Goal: Task Accomplishment & Management: Manage account settings

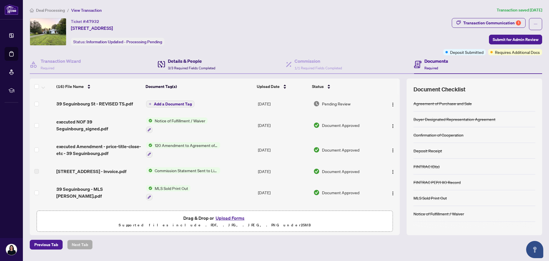
click at [184, 62] on h4 "Details & People" at bounding box center [191, 61] width 47 height 7
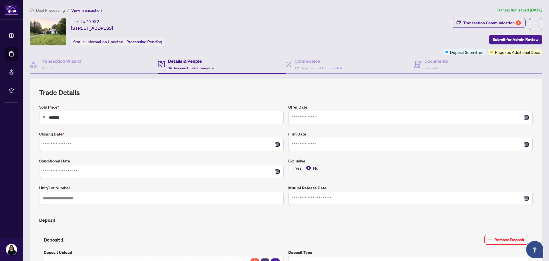
type input "**********"
click at [358, 38] on div "Ticket #: 47932 [STREET_ADDRESS] Status: Information Updated - Processing Pendi…" at bounding box center [235, 31] width 411 height 27
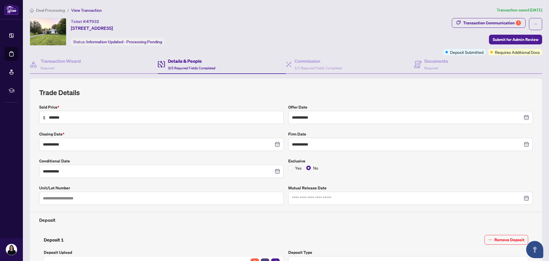
click at [345, 38] on div "Ticket #: 47932 [STREET_ADDRESS] Status: Information Updated - Processing Pendi…" at bounding box center [235, 31] width 411 height 27
drag, startPoint x: 430, startPoint y: 66, endPoint x: 172, endPoint y: 44, distance: 259.3
click at [429, 66] on span "Required" at bounding box center [432, 68] width 14 height 4
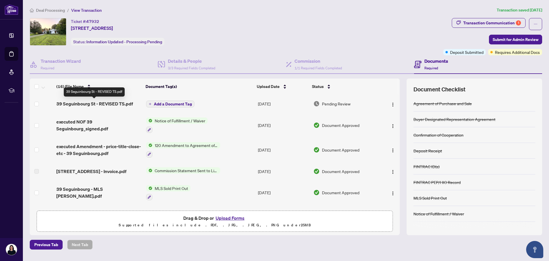
click at [99, 101] on span "39 Seguinbourg St - REVISED TS.pdf" at bounding box center [94, 103] width 77 height 7
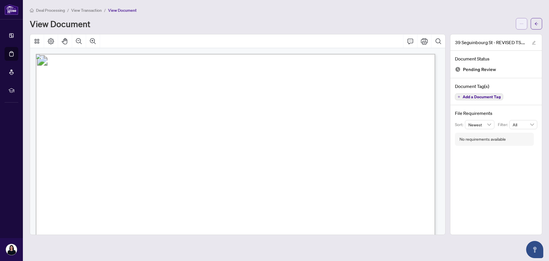
click at [521, 22] on icon "ellipsis" at bounding box center [522, 24] width 4 height 4
click at [494, 35] on span "Download" at bounding box center [501, 36] width 43 height 6
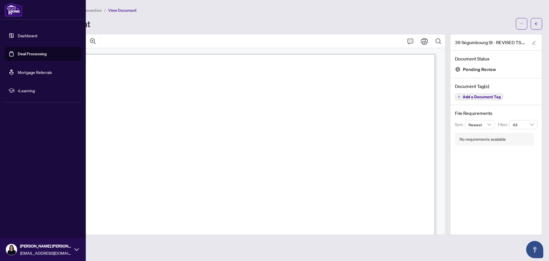
click at [23, 53] on link "Deal Processing" at bounding box center [32, 53] width 29 height 5
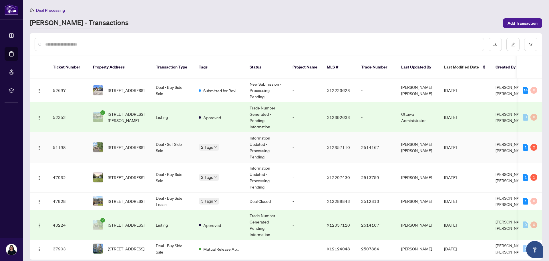
click at [298, 138] on td "-" at bounding box center [305, 147] width 34 height 30
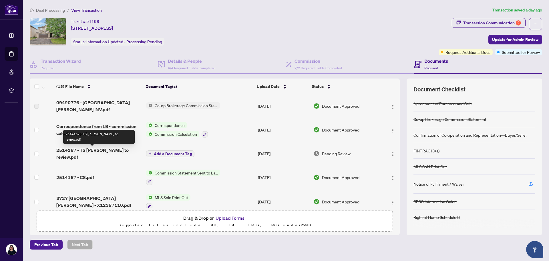
click at [107, 150] on span "2514167 - TS [PERSON_NAME] to review.pdf" at bounding box center [98, 153] width 85 height 14
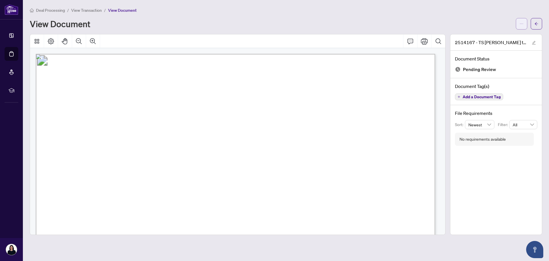
click at [521, 22] on icon "ellipsis" at bounding box center [522, 24] width 4 height 4
click at [494, 35] on span "Download" at bounding box center [501, 36] width 43 height 6
click at [348, 21] on div "View Document" at bounding box center [271, 23] width 483 height 9
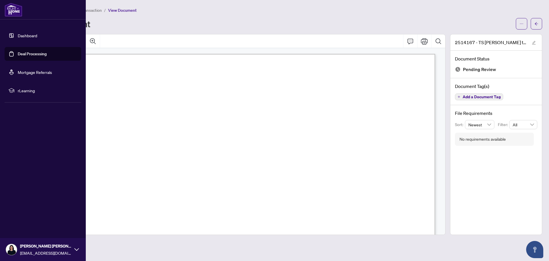
click at [37, 52] on link "Deal Processing" at bounding box center [32, 53] width 29 height 5
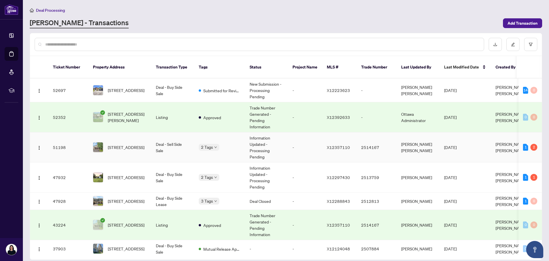
click at [251, 136] on td "Information Updated - Processing Pending" at bounding box center [266, 147] width 43 height 30
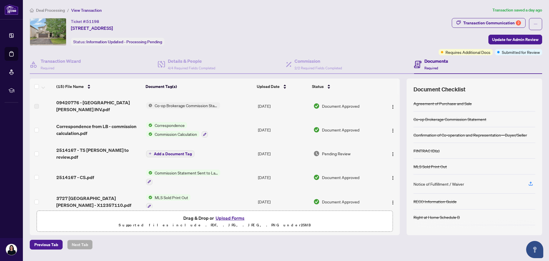
click at [171, 152] on span "Add a Document Tag" at bounding box center [173, 154] width 38 height 4
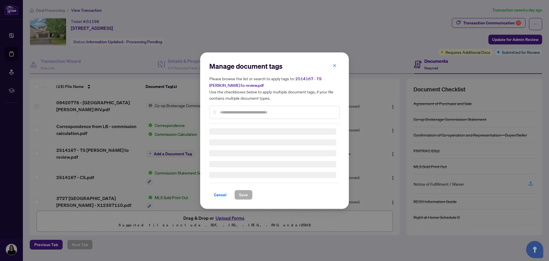
click at [167, 254] on div "Manage document tags Please browse the list or search to apply tags to: 2514167…" at bounding box center [274, 130] width 549 height 261
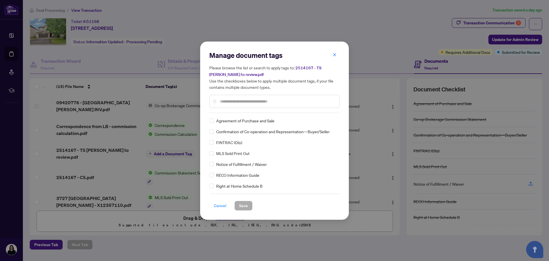
click at [217, 204] on span "Cancel" at bounding box center [220, 205] width 13 height 9
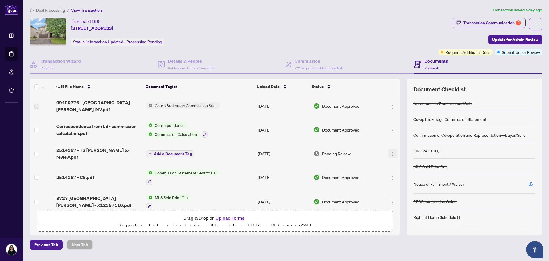
click at [391, 152] on img "button" at bounding box center [393, 154] width 5 height 5
click at [237, 216] on button "Upload Forms" at bounding box center [230, 217] width 32 height 7
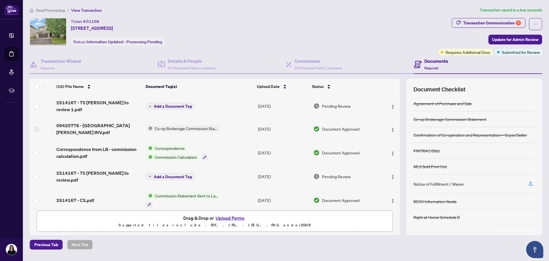
click at [177, 104] on span "Add a Document Tag" at bounding box center [173, 106] width 38 height 4
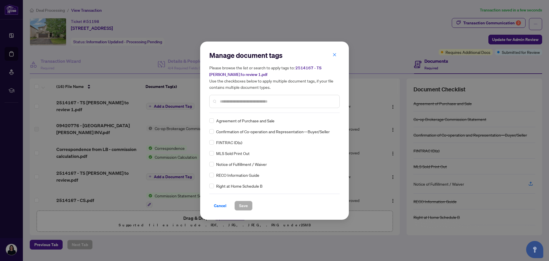
click at [235, 101] on input "text" at bounding box center [277, 101] width 115 height 6
type input "*****"
click at [230, 122] on span "Trade Sheet" at bounding box center [227, 120] width 22 height 6
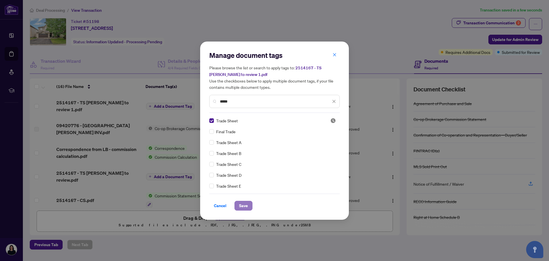
click at [246, 202] on span "Save" at bounding box center [243, 205] width 9 height 9
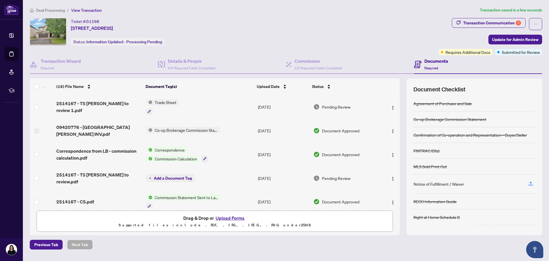
click at [396, 25] on div "Ticket #: 51198 [STREET_ADDRESS] Status: Information Updated - Processing Pendi…" at bounding box center [233, 31] width 407 height 27
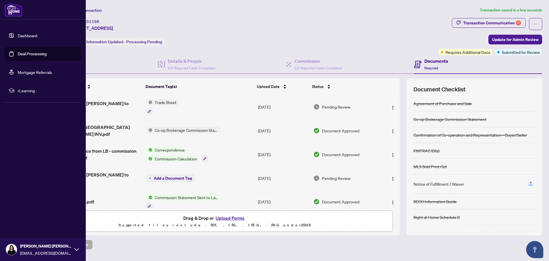
click at [28, 52] on link "Deal Processing" at bounding box center [32, 53] width 29 height 5
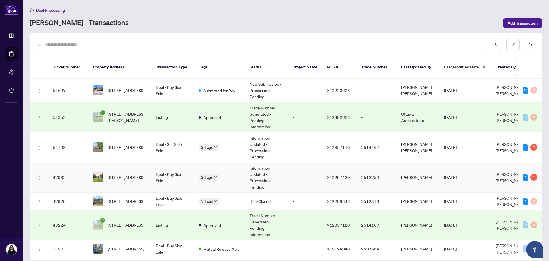
click at [252, 171] on td "Information Updated - Processing Pending" at bounding box center [266, 177] width 43 height 30
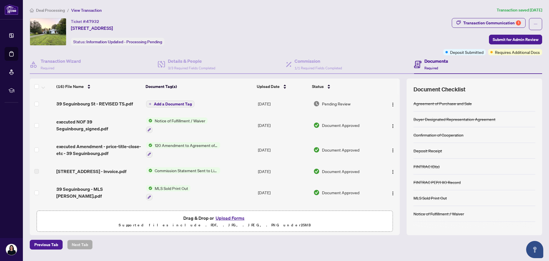
click at [227, 217] on button "Upload Forms" at bounding box center [230, 217] width 32 height 7
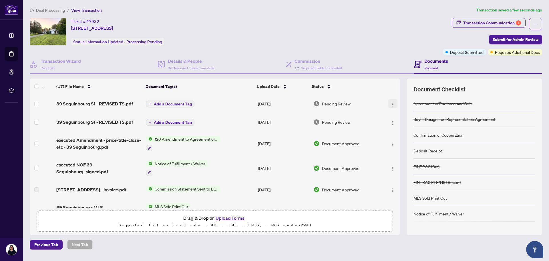
click at [391, 103] on img "button" at bounding box center [393, 104] width 5 height 5
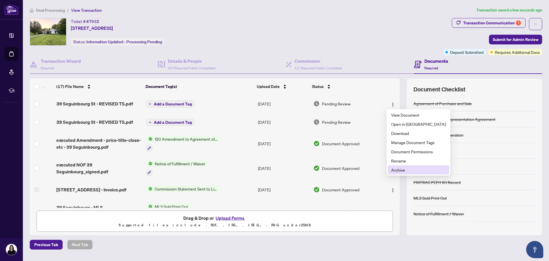
click at [393, 169] on span "Archive" at bounding box center [418, 170] width 55 height 6
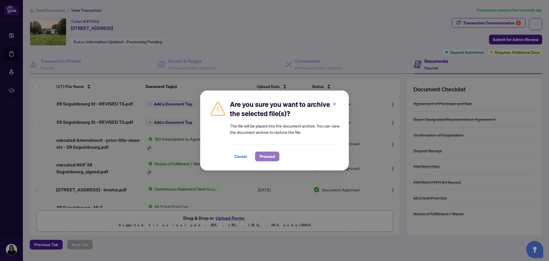
click at [272, 156] on span "Proceed" at bounding box center [267, 156] width 15 height 9
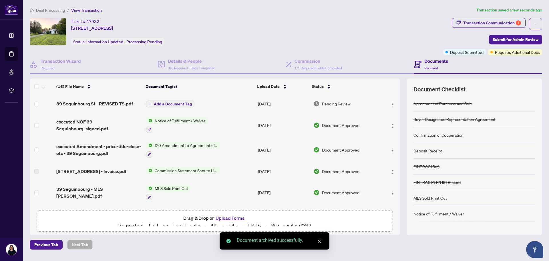
click at [237, 217] on button "Upload Forms" at bounding box center [230, 217] width 32 height 7
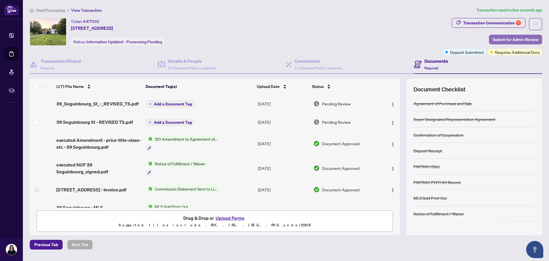
click at [504, 39] on span "Submit for Admin Review" at bounding box center [516, 39] width 46 height 9
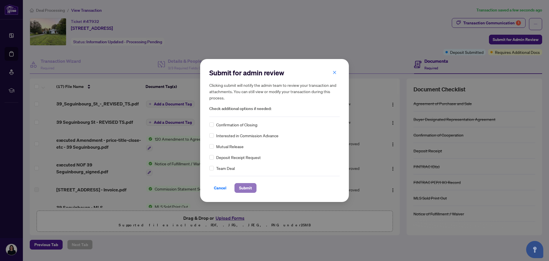
click at [247, 187] on span "Submit" at bounding box center [245, 187] width 13 height 9
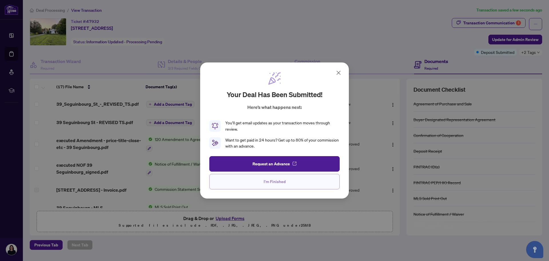
click at [274, 182] on span "I'm Finished" at bounding box center [275, 181] width 22 height 9
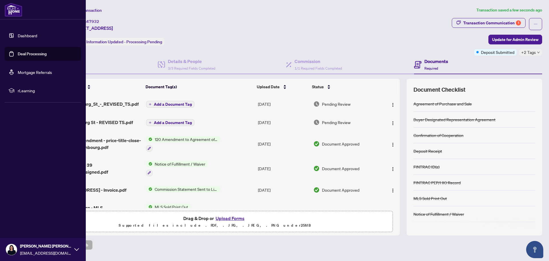
click at [33, 51] on link "Deal Processing" at bounding box center [32, 53] width 29 height 5
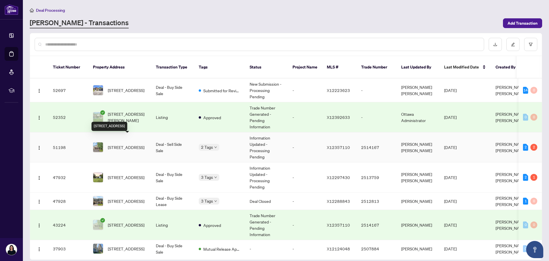
click at [127, 144] on span "[STREET_ADDRESS]" at bounding box center [126, 147] width 37 height 6
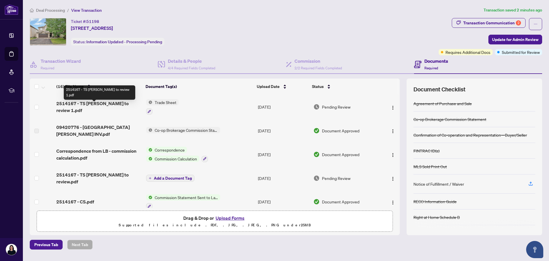
click at [100, 106] on span "2514167 - TS [PERSON_NAME] to review 1.pdf" at bounding box center [98, 107] width 85 height 14
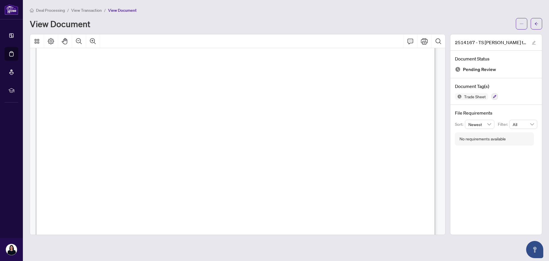
scroll to position [48, 0]
click at [535, 22] on icon "arrow-left" at bounding box center [537, 24] width 4 height 4
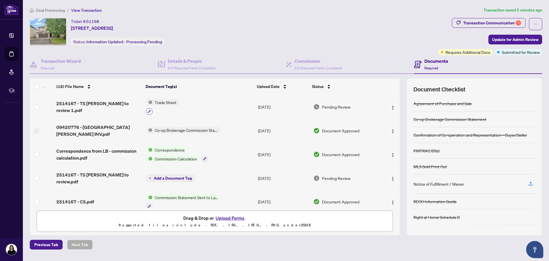
click at [149, 111] on icon "button" at bounding box center [149, 111] width 3 height 3
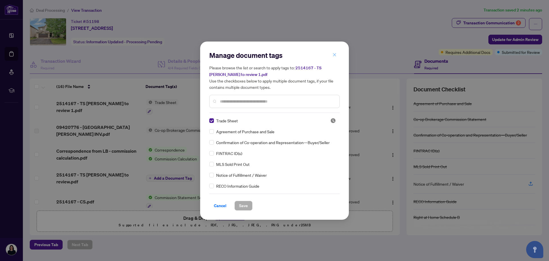
click at [334, 54] on icon "close" at bounding box center [335, 55] width 4 height 4
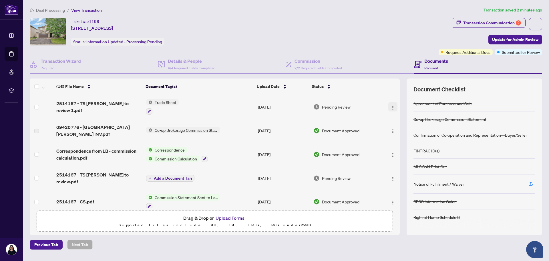
click at [391, 106] on img "button" at bounding box center [393, 107] width 5 height 5
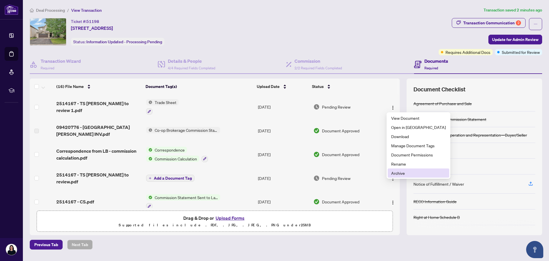
click at [394, 174] on span "Archive" at bounding box center [418, 173] width 55 height 6
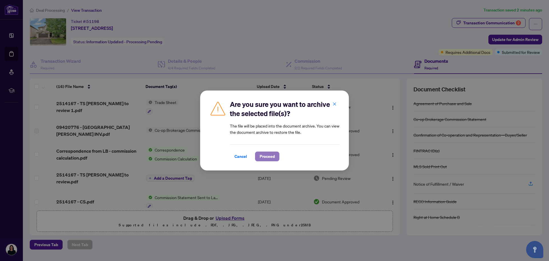
click at [271, 154] on span "Proceed" at bounding box center [267, 156] width 15 height 9
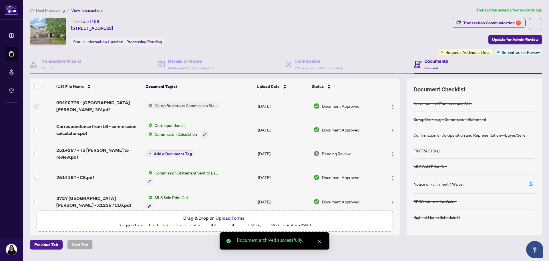
click at [232, 216] on button "Upload Forms" at bounding box center [230, 217] width 32 height 7
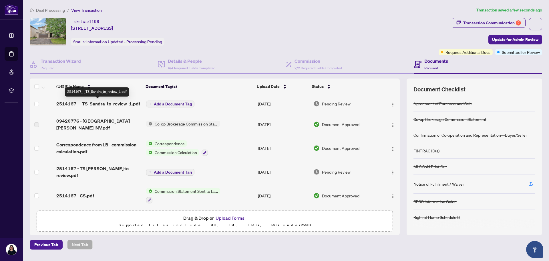
click at [108, 103] on span "2514167_-_TS_Sandra_to_review_1.pdf" at bounding box center [98, 103] width 84 height 7
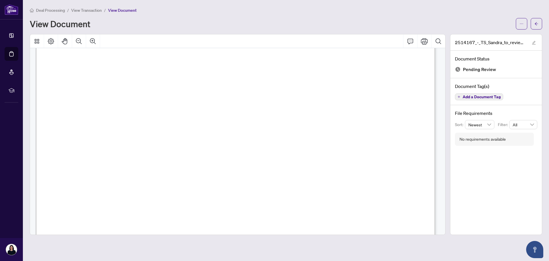
scroll to position [162, 0]
click at [201, 17] on div "Deal Processing / View Transaction / View Document View Document" at bounding box center [286, 18] width 513 height 23
click at [538, 24] on icon "arrow-left" at bounding box center [537, 24] width 4 height 4
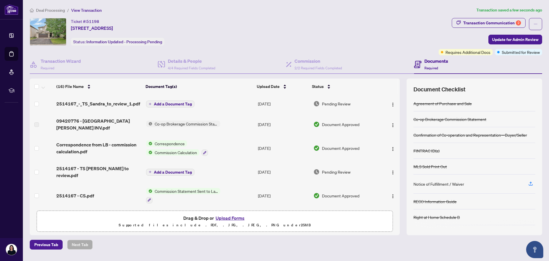
click at [163, 102] on span "Add a Document Tag" at bounding box center [173, 104] width 38 height 4
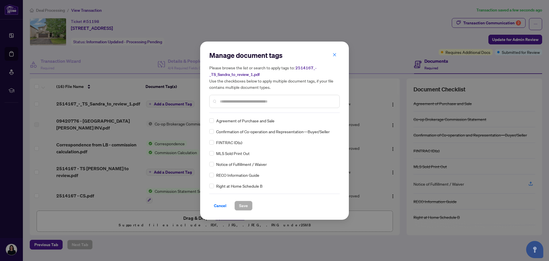
click at [227, 112] on div "Manage document tags Please browse the list or search to apply tags to: 2514167…" at bounding box center [274, 82] width 130 height 62
click at [230, 102] on input "text" at bounding box center [277, 101] width 115 height 6
type input "*****"
click at [230, 120] on span "Trade Sheet" at bounding box center [227, 120] width 22 height 6
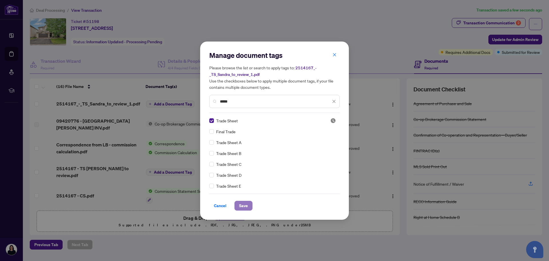
click at [246, 210] on button "Save" at bounding box center [244, 206] width 18 height 10
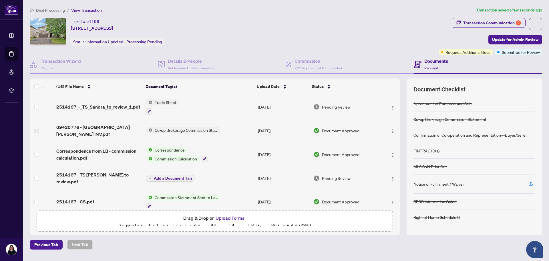
click at [368, 37] on div "Ticket #: 51198 [STREET_ADDRESS] Status: Information Updated - Processing Pendi…" at bounding box center [233, 31] width 407 height 27
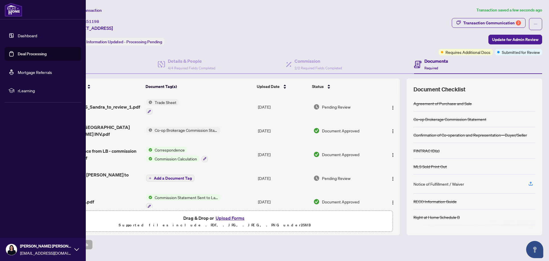
click at [18, 53] on link "Deal Processing" at bounding box center [32, 53] width 29 height 5
